Goal: Navigation & Orientation: Find specific page/section

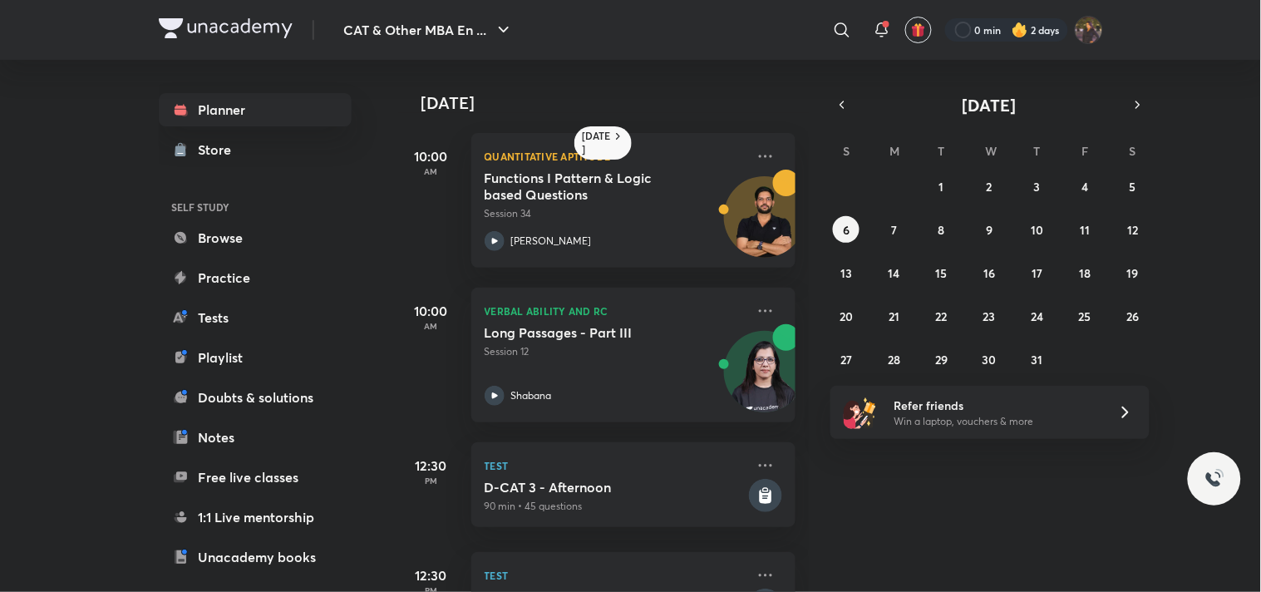
scroll to position [224, 0]
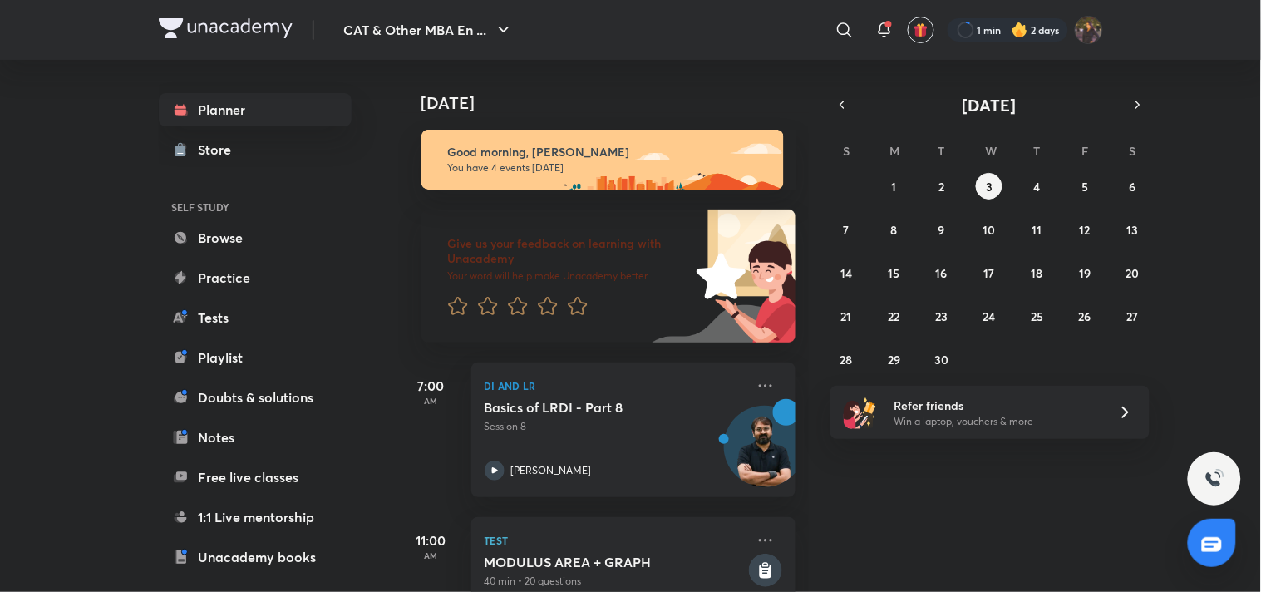
scroll to position [351, 0]
